Goal: Task Accomplishment & Management: Complete application form

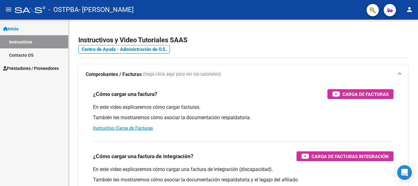
click at [55, 69] on span "Prestadores / Proveedores" at bounding box center [31, 68] width 56 height 7
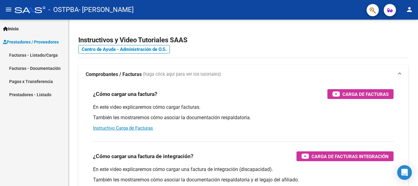
click at [41, 57] on link "Facturas - Listado/Carga" at bounding box center [34, 54] width 68 height 13
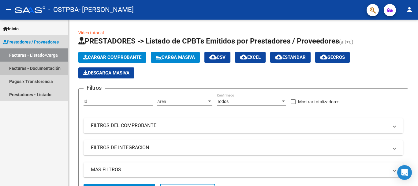
click at [22, 68] on link "Facturas - Documentación" at bounding box center [34, 68] width 68 height 13
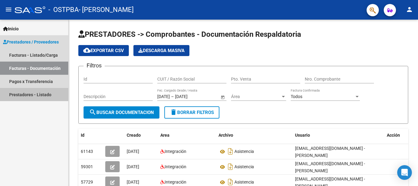
click at [21, 95] on link "Prestadores - Listado" at bounding box center [34, 94] width 68 height 13
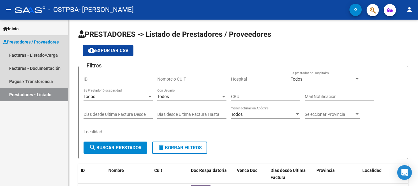
click at [45, 40] on span "Prestadores / Proveedores" at bounding box center [31, 42] width 56 height 7
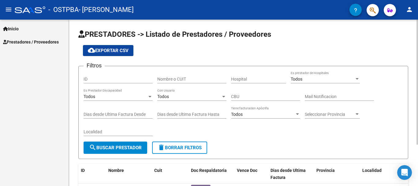
click at [418, 31] on div at bounding box center [418, 82] width 2 height 125
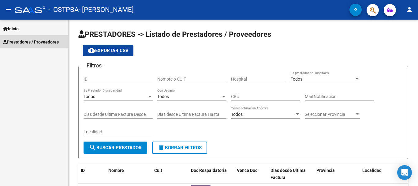
click at [39, 43] on span "Prestadores / Proveedores" at bounding box center [31, 42] width 56 height 7
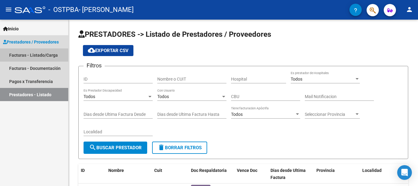
click at [40, 55] on link "Facturas - Listado/Carga" at bounding box center [34, 54] width 68 height 13
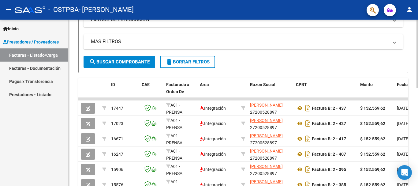
scroll to position [142, 0]
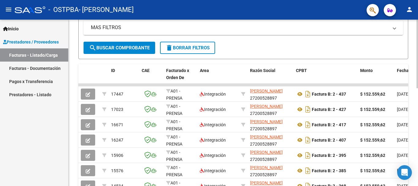
click at [418, 93] on div at bounding box center [418, 113] width 2 height 69
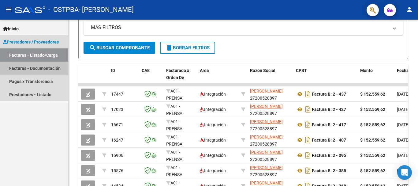
click at [38, 71] on link "Facturas - Documentación" at bounding box center [34, 68] width 68 height 13
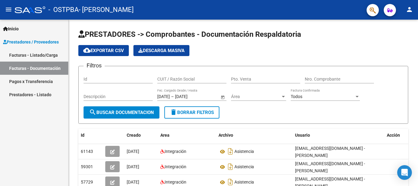
click at [28, 82] on link "Pagos x Transferencia" at bounding box center [34, 81] width 68 height 13
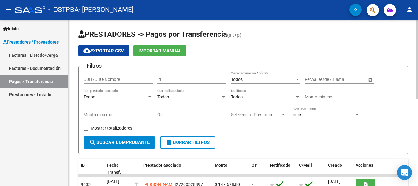
click at [418, 10] on div "menu - OSTPBA - [PERSON_NAME] person Inicio Instructivos Contacto OS Prestadore…" at bounding box center [209, 93] width 418 height 186
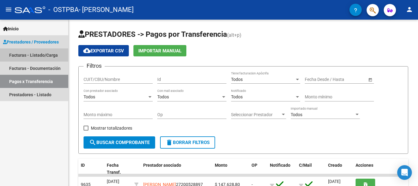
click at [37, 55] on link "Facturas - Listado/Carga" at bounding box center [34, 54] width 68 height 13
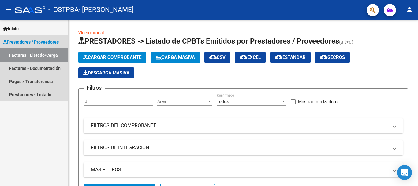
click at [36, 40] on span "Prestadores / Proveedores" at bounding box center [31, 42] width 56 height 7
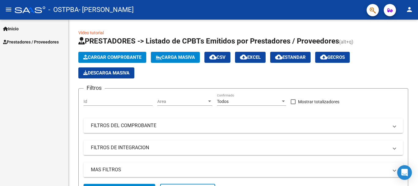
click at [36, 44] on span "Prestadores / Proveedores" at bounding box center [31, 42] width 56 height 7
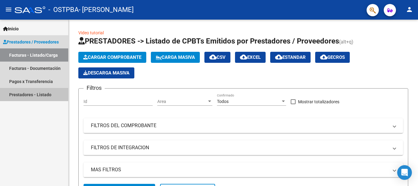
click at [24, 95] on link "Prestadores - Listado" at bounding box center [34, 94] width 68 height 13
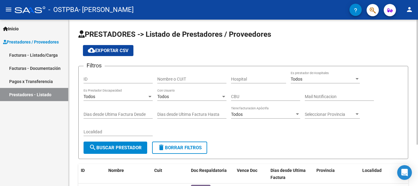
click at [416, 0] on html "menu - OSTPBA - [PERSON_NAME] person Inicio Instructivos Contacto OS Prestadore…" at bounding box center [209, 93] width 418 height 186
click at [409, 12] on mat-icon "person" at bounding box center [409, 9] width 7 height 7
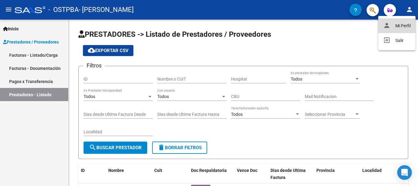
click at [399, 24] on button "person Mi Perfil" at bounding box center [396, 25] width 37 height 15
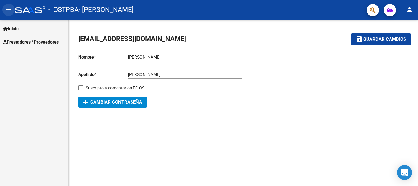
click at [8, 11] on mat-icon "menu" at bounding box center [8, 9] width 7 height 7
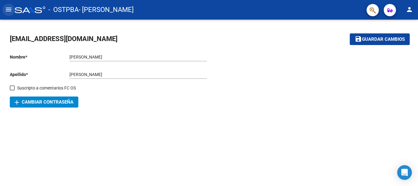
click at [8, 10] on mat-icon "menu" at bounding box center [8, 9] width 7 height 7
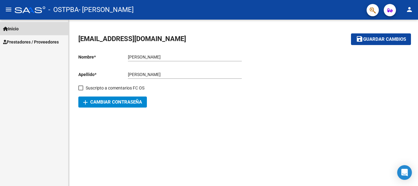
click at [14, 30] on span "Inicio" at bounding box center [11, 28] width 16 height 7
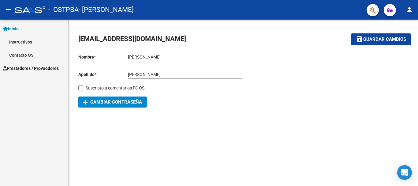
click at [19, 67] on span "Prestadores / Proveedores" at bounding box center [31, 68] width 56 height 7
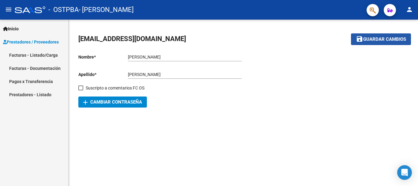
click at [373, 43] on button "save Guardar cambios" at bounding box center [381, 38] width 60 height 11
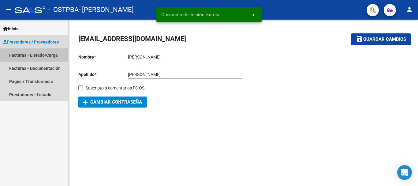
click at [43, 58] on link "Facturas - Listado/Carga" at bounding box center [34, 54] width 68 height 13
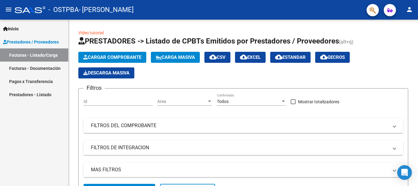
click at [24, 42] on span "Prestadores / Proveedores" at bounding box center [31, 42] width 56 height 7
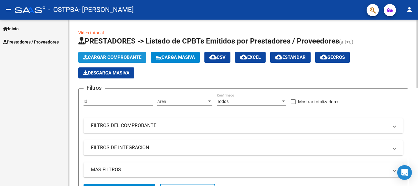
click at [96, 58] on span "Cargar Comprobante" at bounding box center [112, 57] width 58 height 6
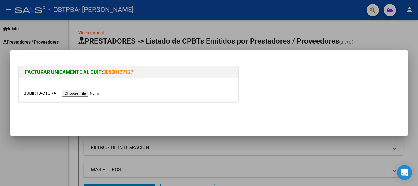
click at [90, 96] on input "file" at bounding box center [62, 93] width 77 height 6
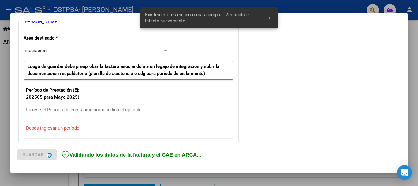
scroll to position [141, 0]
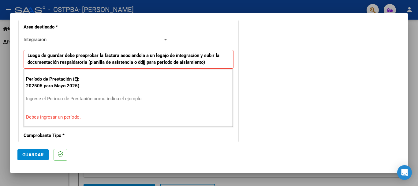
click at [61, 99] on input "Ingrese el Período de Prestación como indica el ejemplo" at bounding box center [96, 99] width 141 height 6
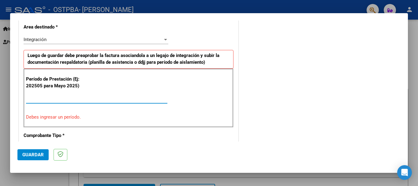
click at [28, 98] on input "Ingrese el Período de Prestación como indica el ejemplo" at bounding box center [96, 99] width 141 height 6
click at [39, 98] on input "2025" at bounding box center [96, 99] width 141 height 6
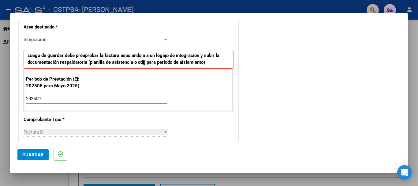
type input "202509"
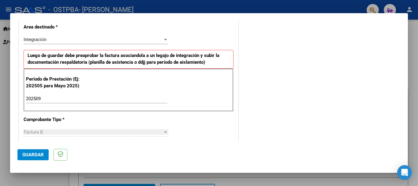
click at [164, 132] on div at bounding box center [165, 132] width 3 height 2
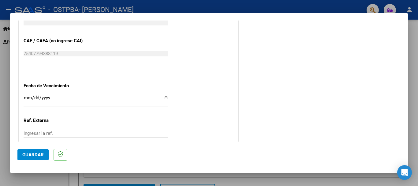
scroll to position [382, 0]
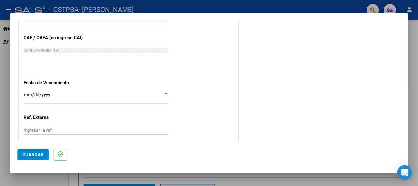
click at [29, 95] on input "Ingresar la fecha" at bounding box center [96, 97] width 145 height 10
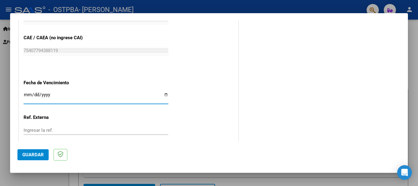
click at [164, 95] on input "Ingresar la fecha" at bounding box center [96, 97] width 145 height 10
type input "[DATE]"
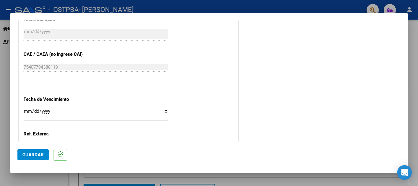
scroll to position [418, 0]
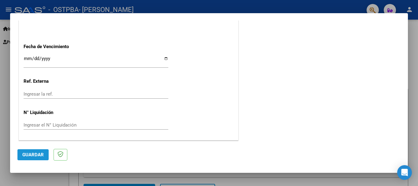
click at [32, 156] on span "Guardar" at bounding box center [32, 155] width 21 height 6
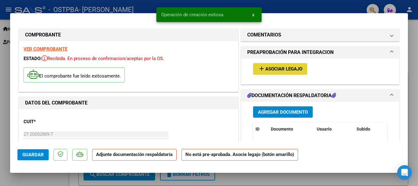
click at [289, 69] on span "Asociar Legajo" at bounding box center [283, 69] width 37 height 6
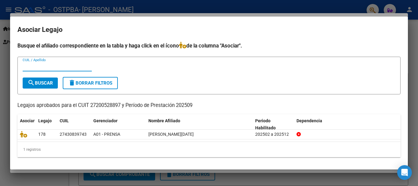
click at [33, 66] on input "CUIL / Apellido" at bounding box center [57, 67] width 69 height 6
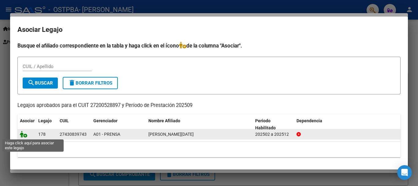
click at [24, 137] on icon at bounding box center [23, 134] width 7 height 7
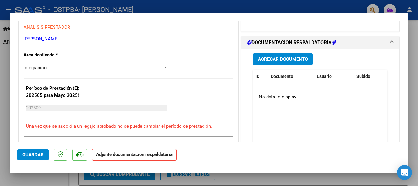
scroll to position [127, 0]
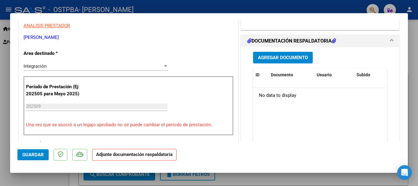
click at [306, 59] on button "Agregar Documento" at bounding box center [283, 57] width 60 height 11
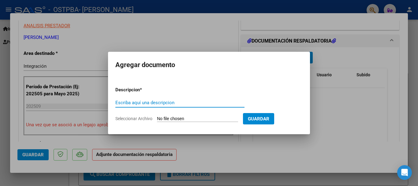
click at [152, 103] on input "Escriba aquí una descripcion" at bounding box center [179, 103] width 129 height 6
type input "AsisLucia"
click at [219, 118] on input "Seleccionar Archivo" at bounding box center [197, 119] width 81 height 6
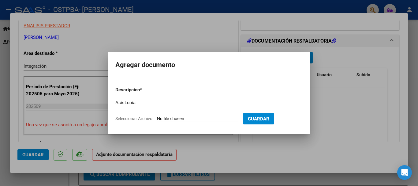
type input "C:\fakepath\LuciaMansilla AsisSep2025.pdf"
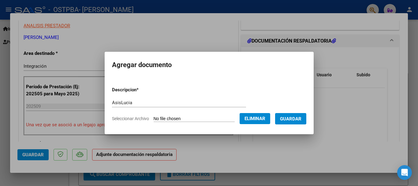
click at [302, 117] on span "Guardar" at bounding box center [290, 119] width 21 height 6
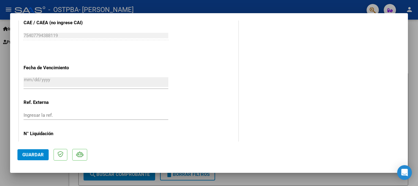
scroll to position [427, 0]
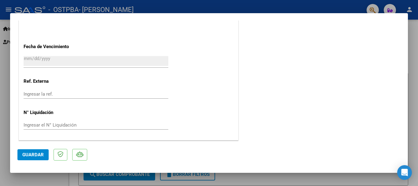
click at [35, 154] on span "Guardar" at bounding box center [32, 155] width 21 height 6
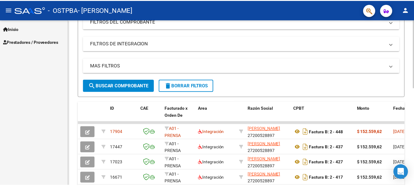
scroll to position [120, 0]
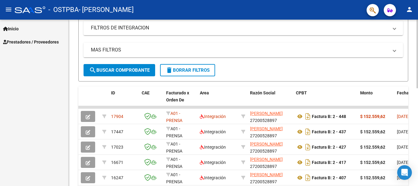
click at [418, 101] on div at bounding box center [418, 104] width 2 height 69
click at [411, 10] on mat-icon "person" at bounding box center [409, 9] width 7 height 7
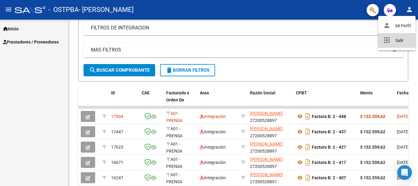
click at [403, 42] on button "exit_to_app Salir" at bounding box center [396, 40] width 37 height 15
